Goal: Transaction & Acquisition: Purchase product/service

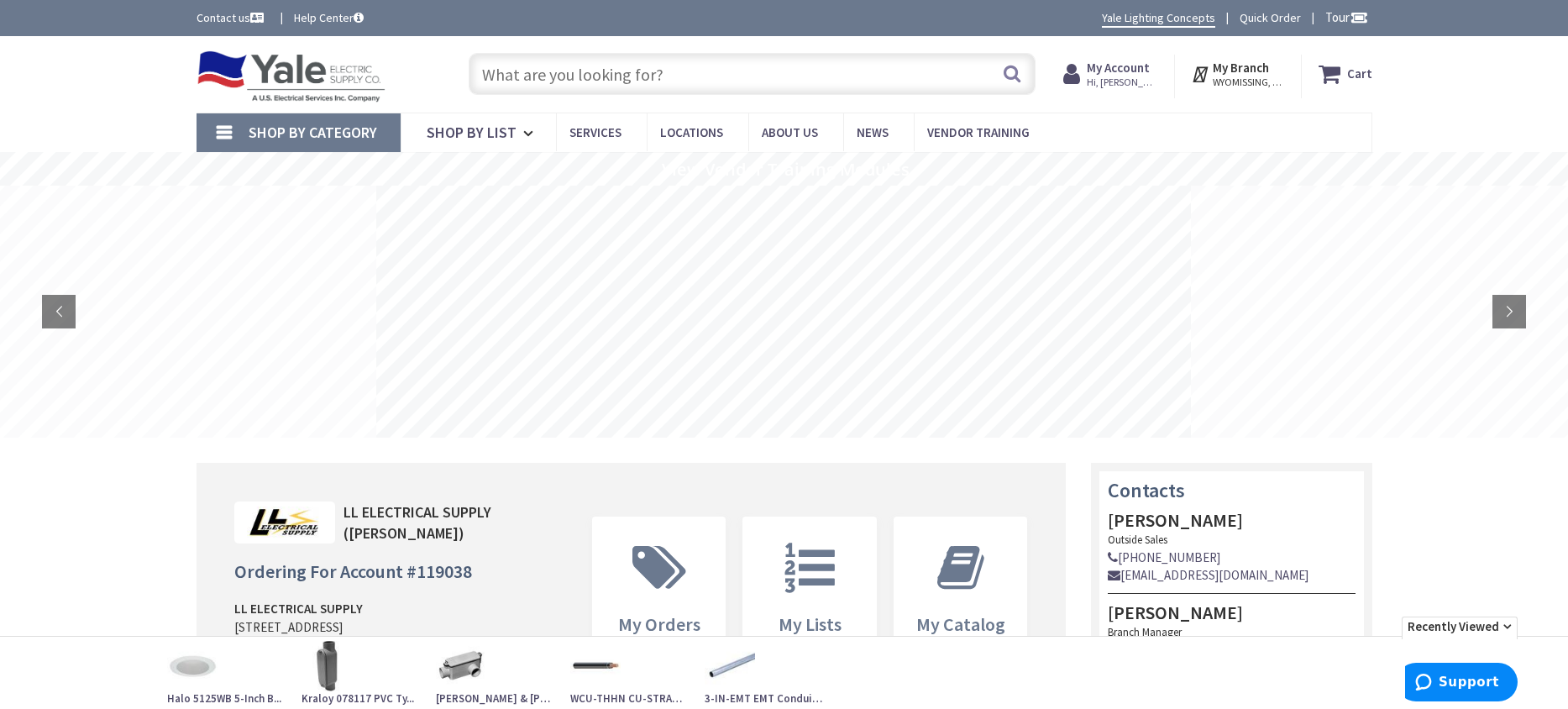
click at [518, 70] on input "text" at bounding box center [752, 73] width 567 height 42
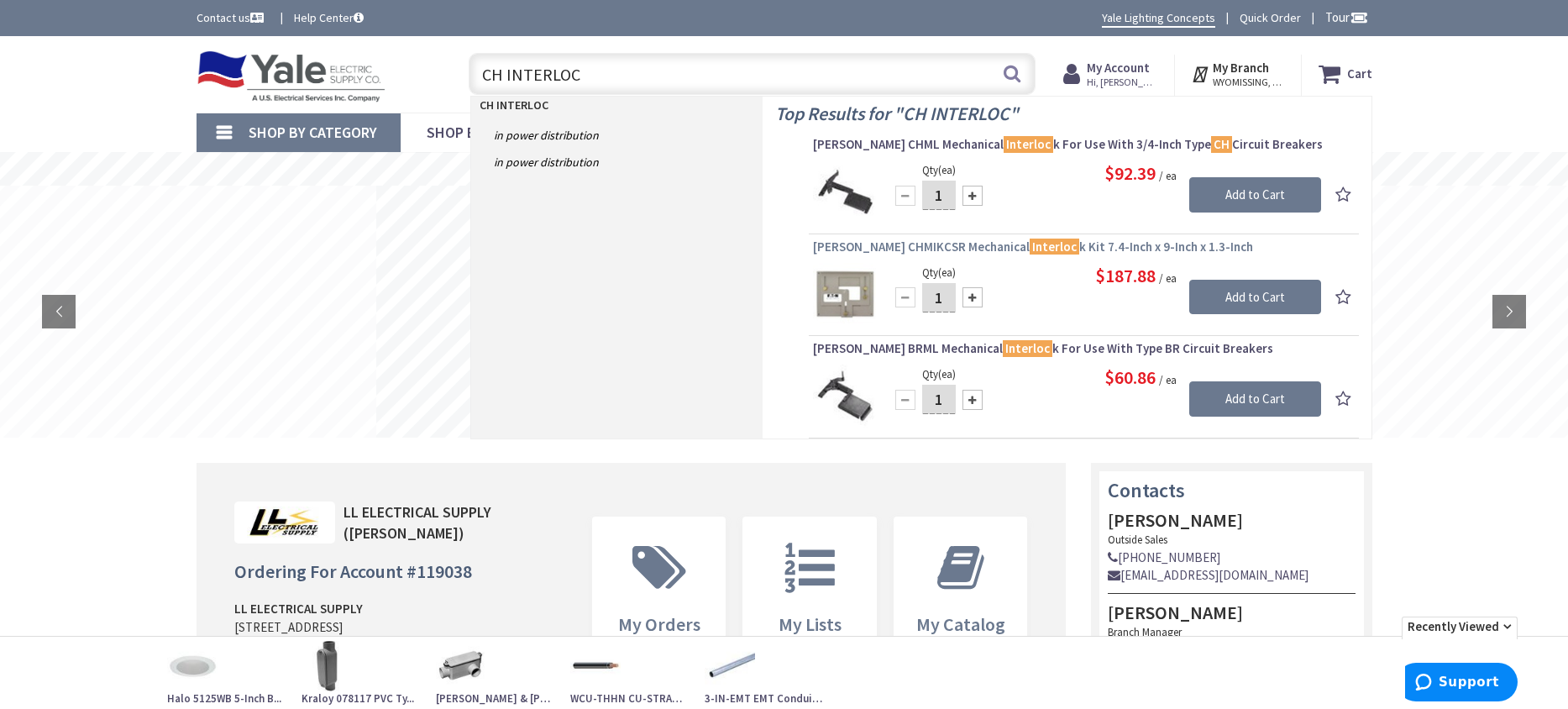
type input "CH INTERLOC"
click at [894, 246] on span "[PERSON_NAME] CHMIKCSR Mechanical Interloc k Kit 7.4-Inch x 9-Inch x 1.3-Inch" at bounding box center [1084, 247] width 541 height 17
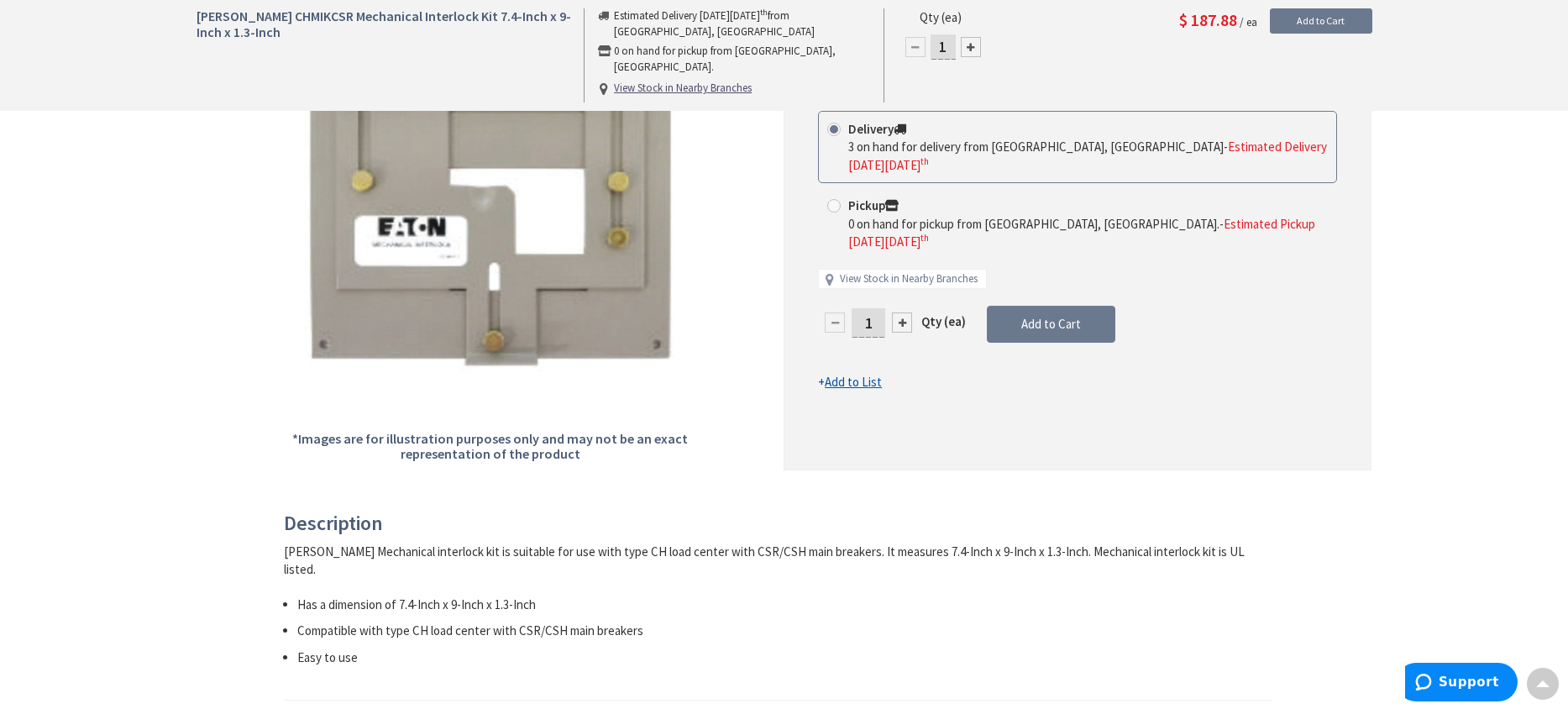
scroll to position [168, 0]
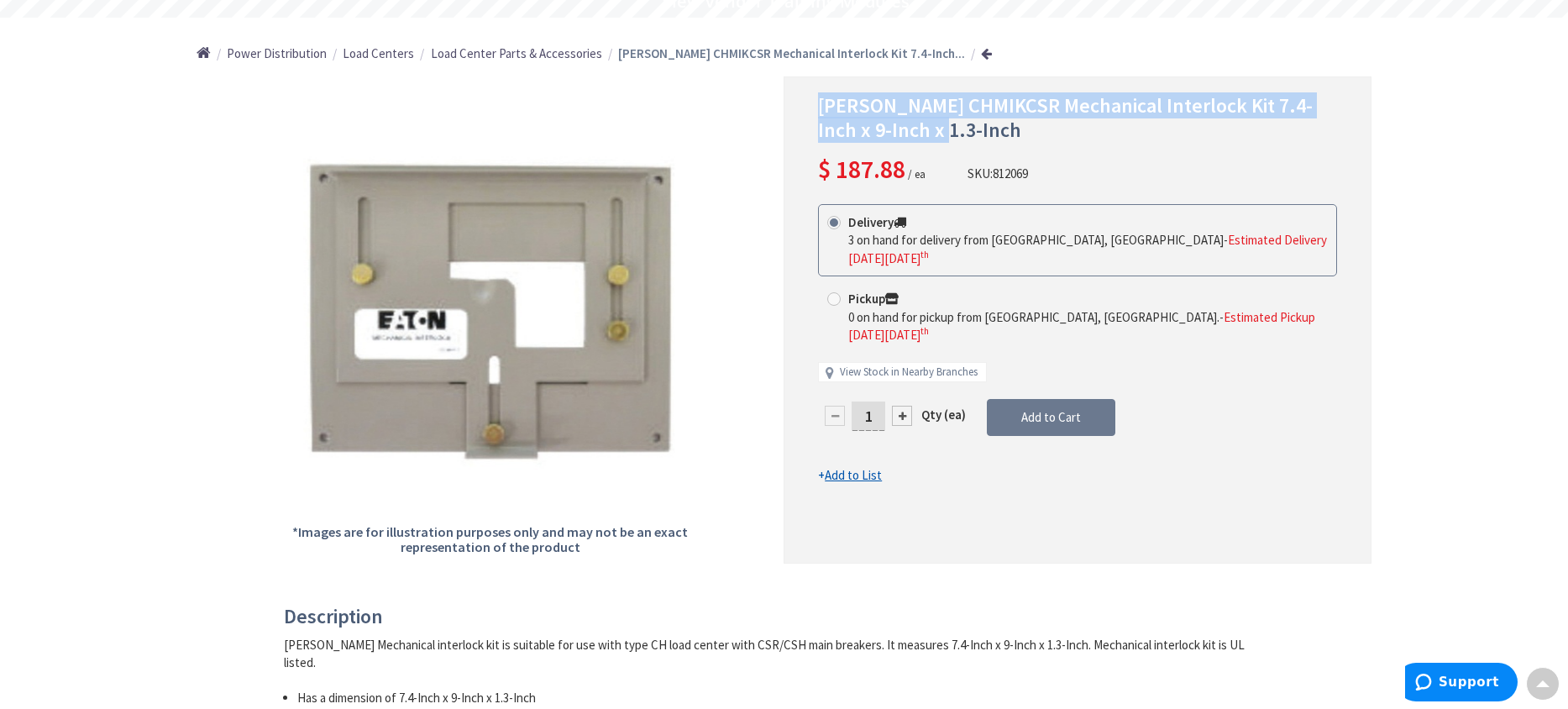
drag, startPoint x: 816, startPoint y: 98, endPoint x: 889, endPoint y: 128, distance: 78.9
click at [889, 128] on div "Eaton CHMIKCSR Mechanical Interlock Kit 7.4-Inch x 9-Inch x 1.3-Inch $ 187.88 /…" at bounding box center [1078, 320] width 588 height 486
copy span "Eaton CHMIKCSR Mechanical Interlock Kit 7.4-Inch x 9-Inch x 1.3-Inch"
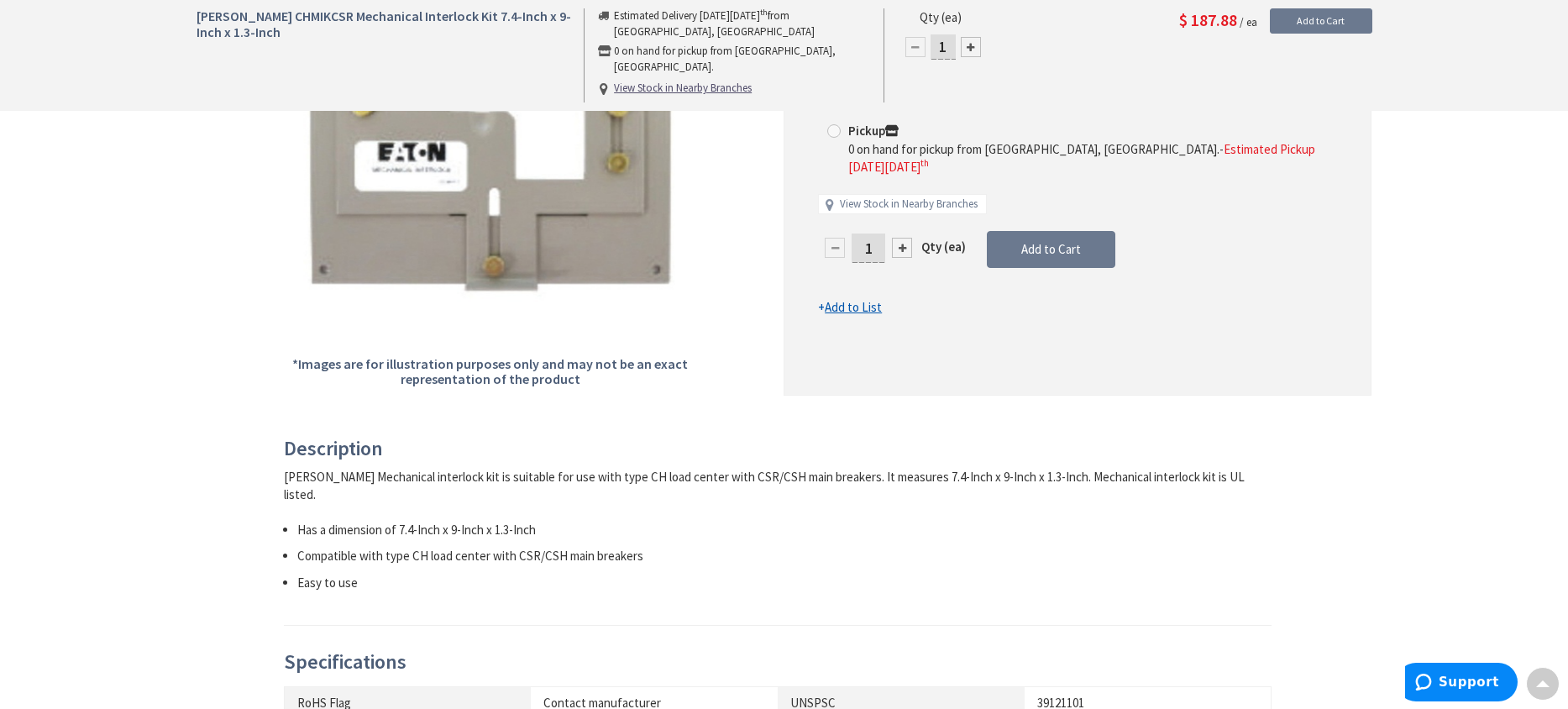
scroll to position [0, 0]
